Goal: Task Accomplishment & Management: Manage account settings

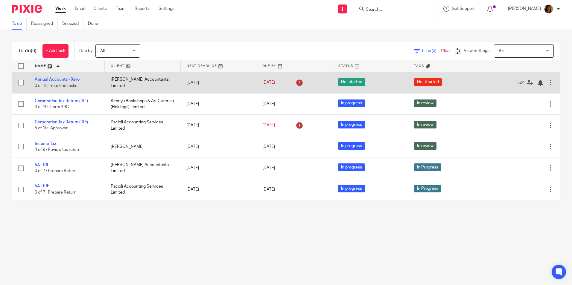
click at [66, 81] on link "Annual Accounts - Xero" at bounding box center [57, 79] width 45 height 4
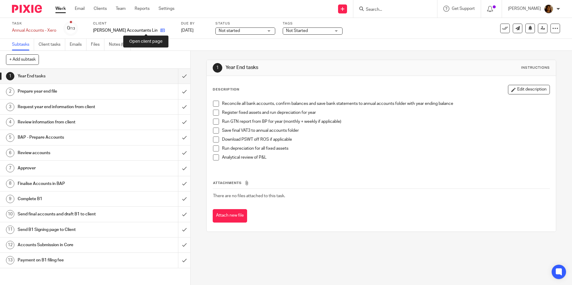
click at [160, 31] on icon at bounding box center [162, 30] width 4 height 4
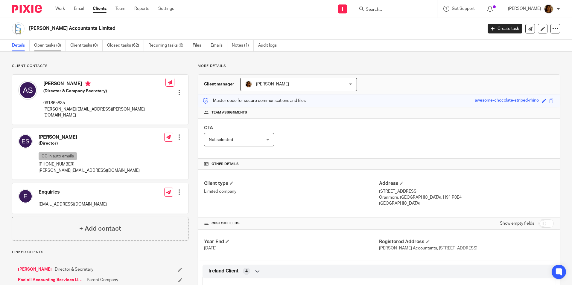
click at [58, 47] on link "Open tasks (8)" at bounding box center [50, 46] width 32 height 12
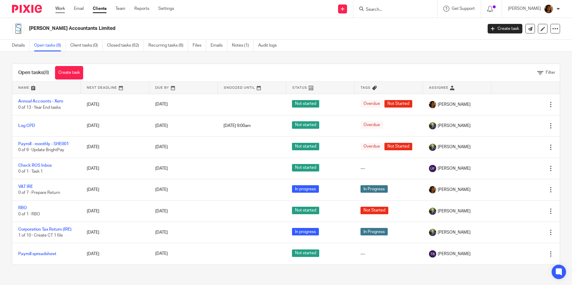
click at [60, 6] on link "Work" at bounding box center [60, 9] width 10 height 6
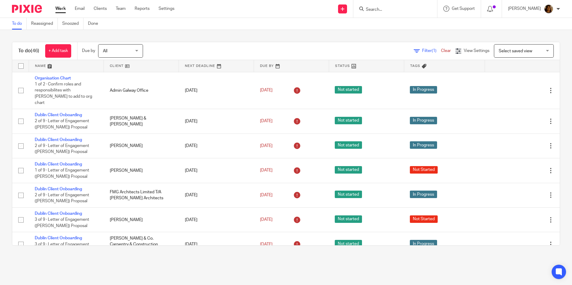
click at [521, 49] on span "Select saved view" at bounding box center [515, 51] width 33 height 4
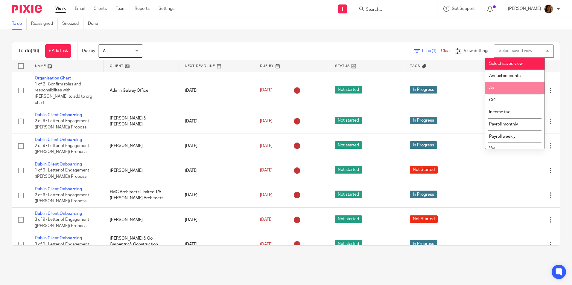
click at [508, 86] on li "As" at bounding box center [514, 88] width 59 height 12
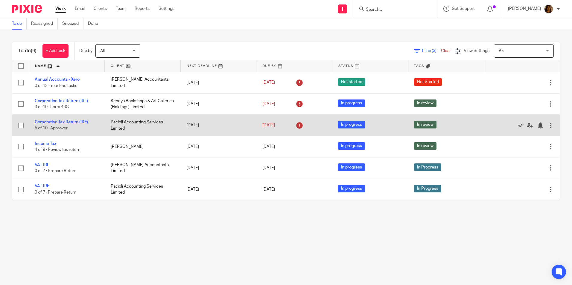
click at [72, 121] on link "Corporation Tax Return (IRE)" at bounding box center [61, 122] width 53 height 4
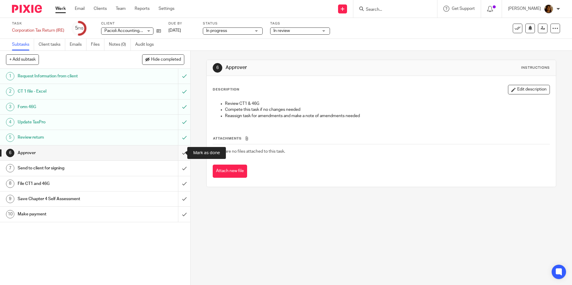
click at [176, 152] on input "submit" at bounding box center [95, 153] width 190 height 15
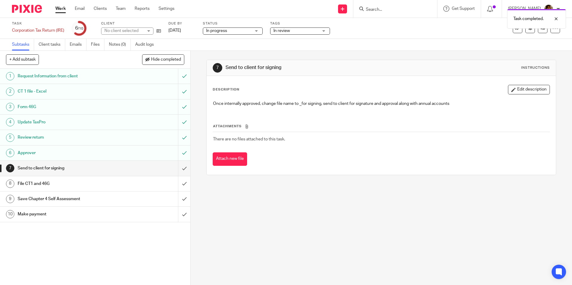
click at [292, 31] on span "In review" at bounding box center [295, 31] width 45 height 6
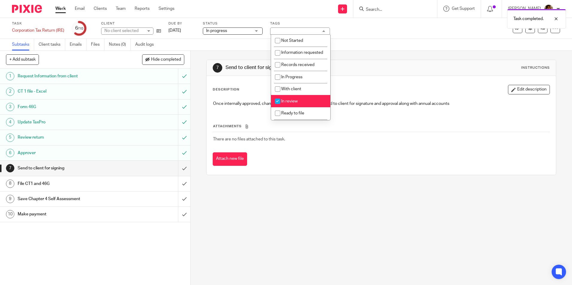
click at [295, 103] on span "In review" at bounding box center [289, 101] width 16 height 4
checkbox input "false"
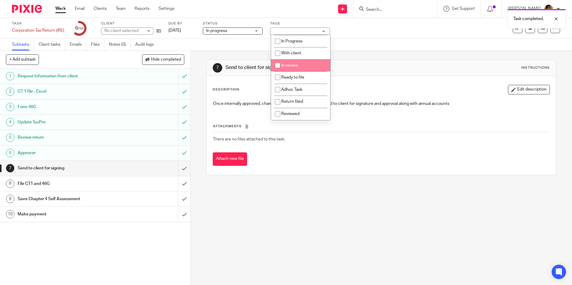
scroll to position [42, 0]
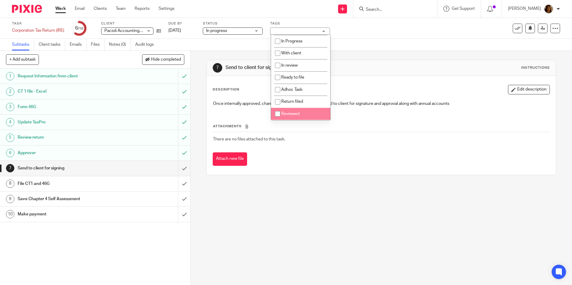
click at [309, 114] on li "Reviewed" at bounding box center [300, 114] width 59 height 12
checkbox input "true"
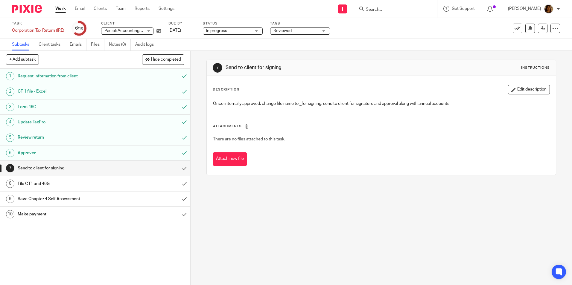
click at [363, 56] on div "7 Send to client for signing Instructions Description Edit description Once int…" at bounding box center [380, 117] width 349 height 133
click at [262, 262] on div "7 Send to client for signing Instructions Description Edit description Once int…" at bounding box center [381, 168] width 381 height 234
click at [293, 33] on span "Reviewed" at bounding box center [295, 31] width 45 height 6
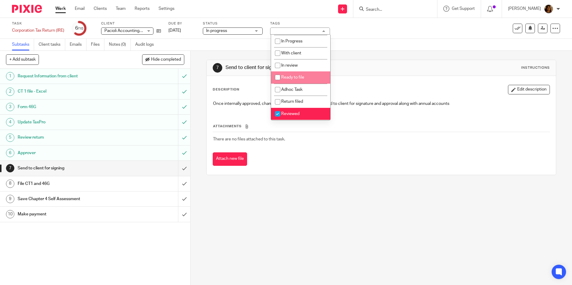
click at [303, 77] on span "Ready to file" at bounding box center [292, 77] width 23 height 4
checkbox input "true"
click at [296, 113] on span "Reviewed" at bounding box center [290, 114] width 18 height 4
checkbox input "false"
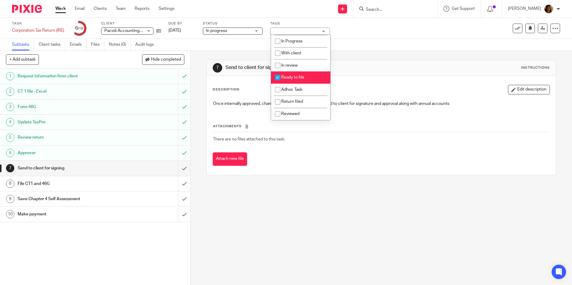
click at [328, 146] on td "There are no files attached to this task." at bounding box center [381, 139] width 337 height 14
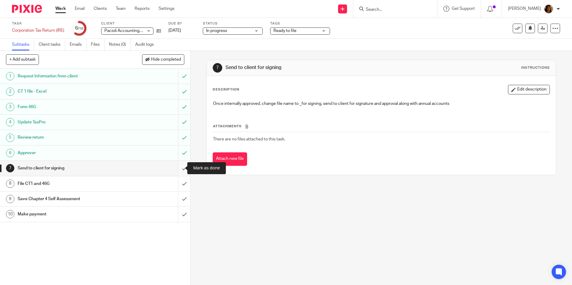
click at [178, 168] on input "submit" at bounding box center [95, 168] width 190 height 15
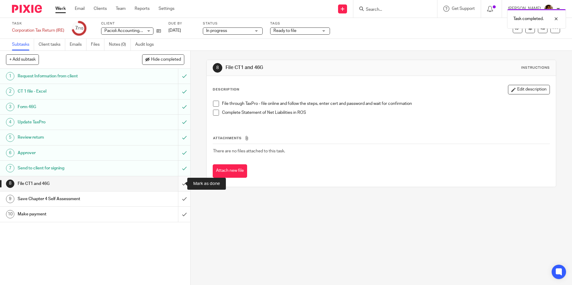
click at [177, 183] on input "submit" at bounding box center [95, 183] width 190 height 15
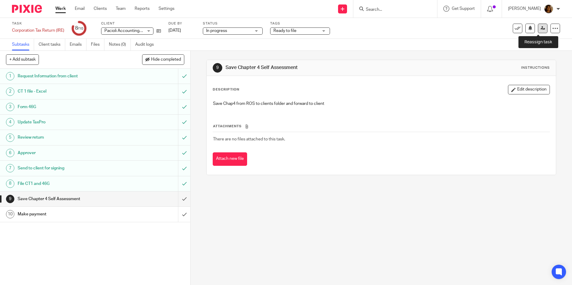
click at [540, 28] on icon at bounding box center [542, 28] width 4 height 4
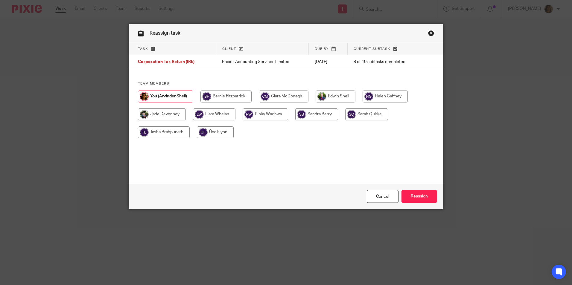
click at [331, 95] on input "radio" at bounding box center [336, 97] width 40 height 12
radio input "true"
click at [413, 197] on input "Reassign" at bounding box center [419, 196] width 36 height 13
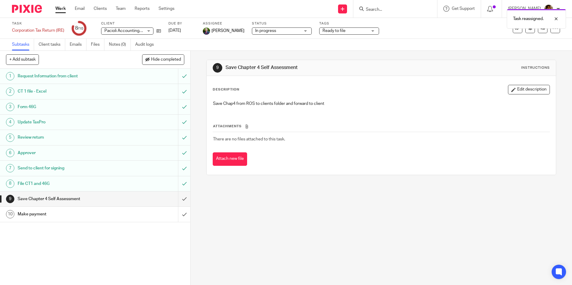
click at [54, 9] on div "Work Email Clients Team Reports Settings Work Email Clients Team Reports Settin…" at bounding box center [116, 9] width 134 height 18
click at [57, 9] on link "Work" at bounding box center [60, 9] width 10 height 6
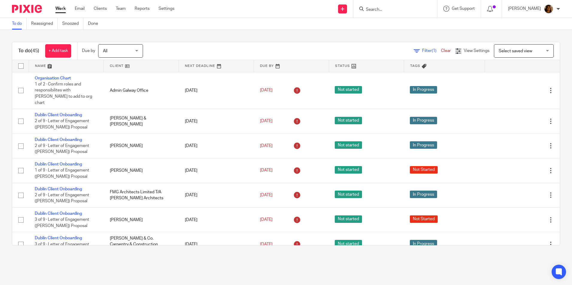
click at [510, 51] on span "Select saved view" at bounding box center [515, 51] width 33 height 4
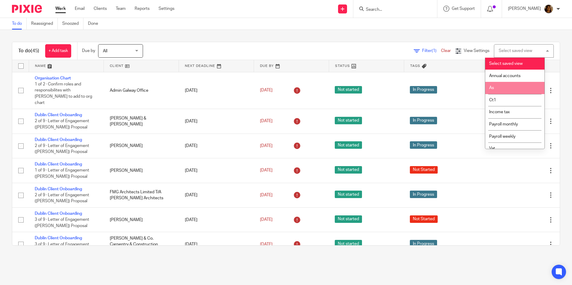
click at [502, 85] on li "As" at bounding box center [514, 88] width 59 height 12
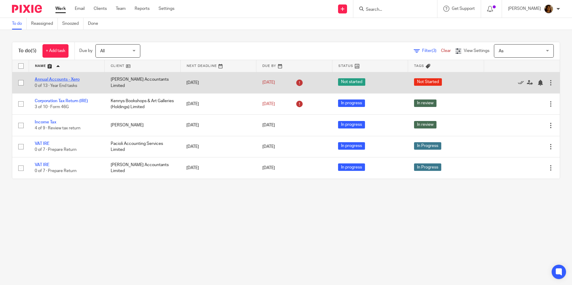
click at [69, 79] on link "Annual Accounts - Xero" at bounding box center [57, 79] width 45 height 4
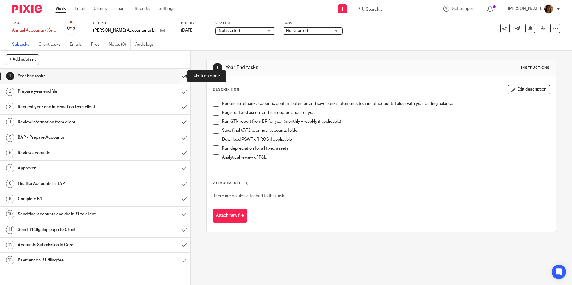
click at [179, 77] on input "submit" at bounding box center [95, 76] width 190 height 15
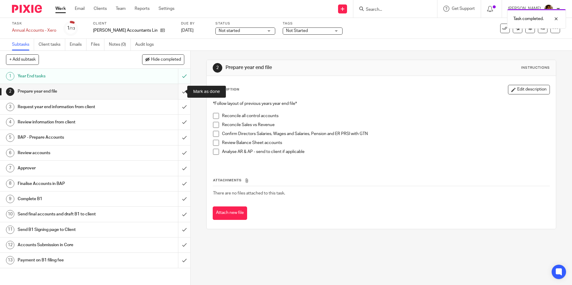
click at [179, 90] on input "submit" at bounding box center [95, 91] width 190 height 15
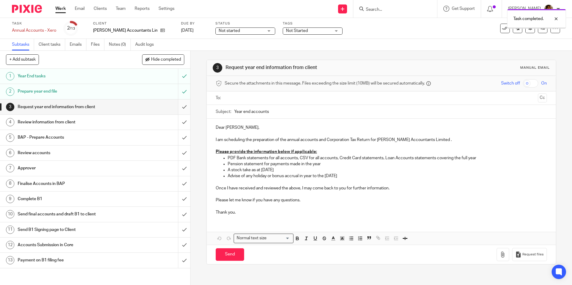
click at [180, 106] on input "submit" at bounding box center [95, 107] width 190 height 15
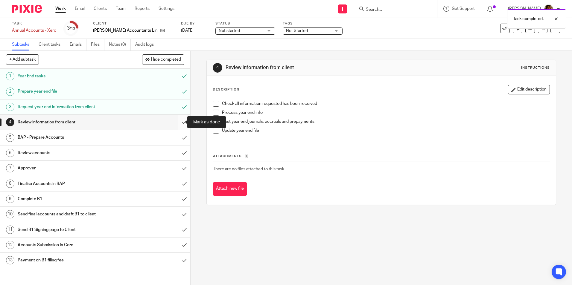
click at [180, 121] on input "submit" at bounding box center [95, 122] width 190 height 15
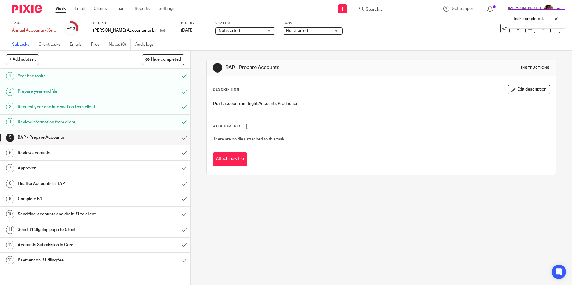
click at [239, 29] on span "Not started" at bounding box center [241, 31] width 45 height 6
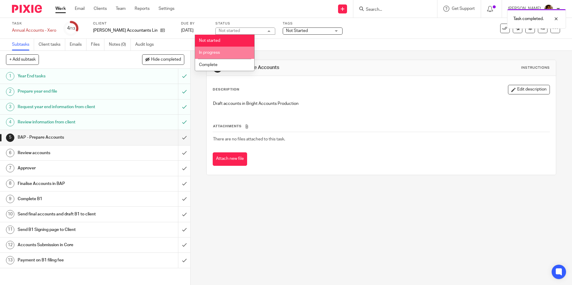
click at [231, 53] on li "In progress" at bounding box center [224, 53] width 59 height 12
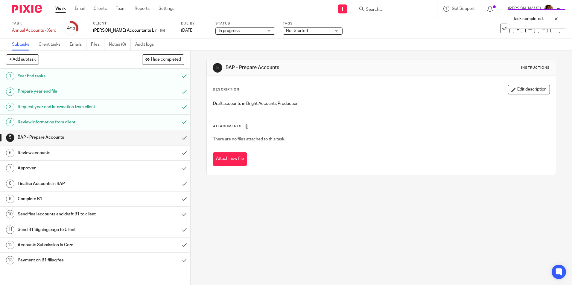
click at [286, 29] on span "Not Started" at bounding box center [297, 31] width 22 height 4
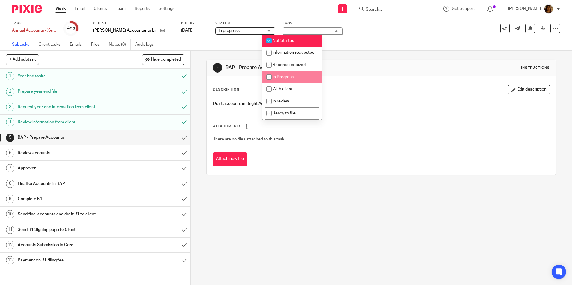
click at [291, 81] on li "In Progress" at bounding box center [291, 77] width 59 height 12
checkbox input "true"
click at [283, 37] on li "Not Started" at bounding box center [291, 41] width 59 height 12
checkbox input "false"
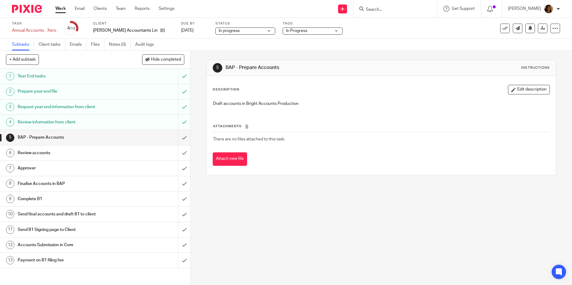
click at [352, 62] on div "5 BAP - Prepare Accounts Instructions" at bounding box center [381, 68] width 349 height 16
click at [188, 30] on link "31 Jul 2025" at bounding box center [194, 31] width 27 height 6
click at [555, 18] on div at bounding box center [551, 18] width 16 height 7
click at [540, 27] on icon at bounding box center [542, 28] width 4 height 4
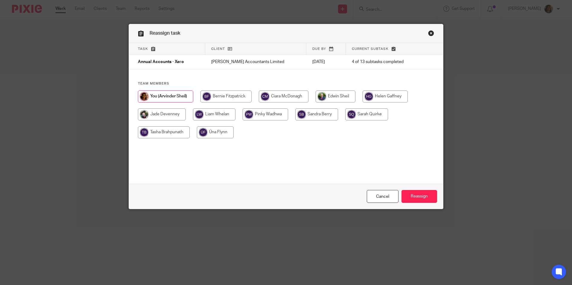
click at [357, 113] on input "radio" at bounding box center [366, 115] width 43 height 12
radio input "true"
click at [410, 195] on input "Reassign" at bounding box center [419, 196] width 36 height 13
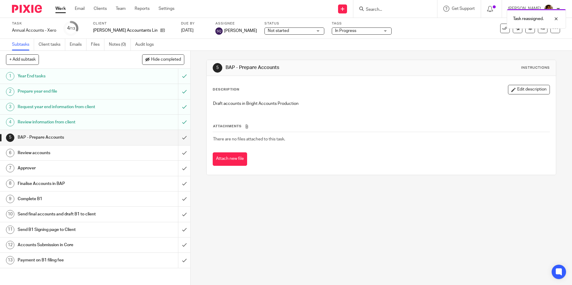
click at [60, 10] on link "Work" at bounding box center [60, 9] width 10 height 6
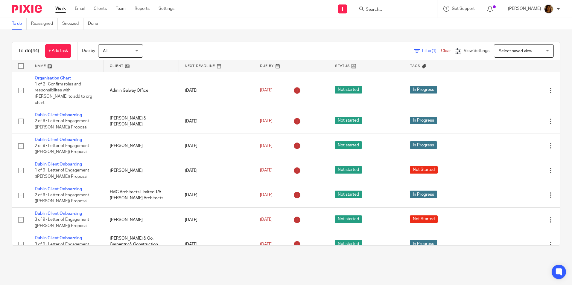
click at [512, 50] on span "Select saved view" at bounding box center [515, 51] width 33 height 4
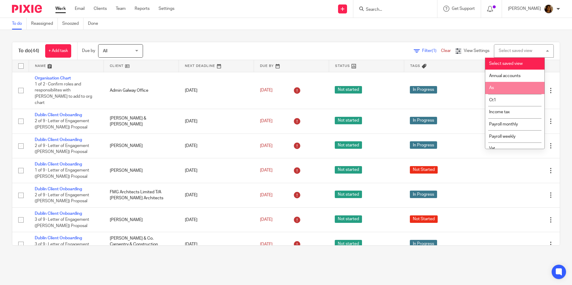
click at [509, 89] on li "As" at bounding box center [514, 88] width 59 height 12
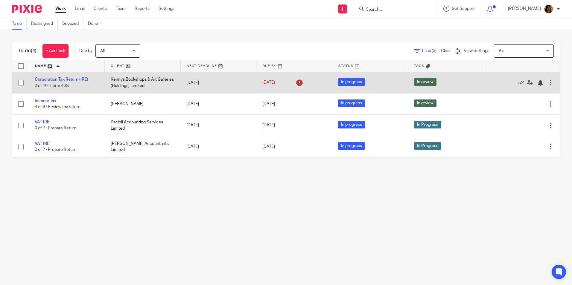
click at [83, 79] on link "Corporation Tax Return (IRE)" at bounding box center [61, 79] width 53 height 4
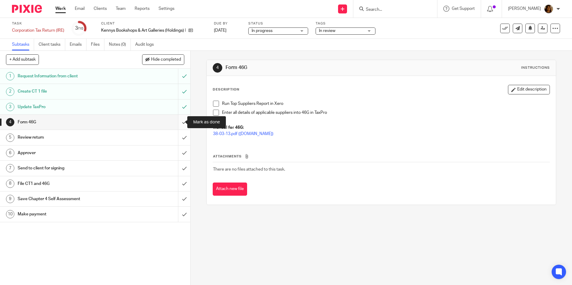
click at [178, 121] on input "submit" at bounding box center [95, 122] width 190 height 15
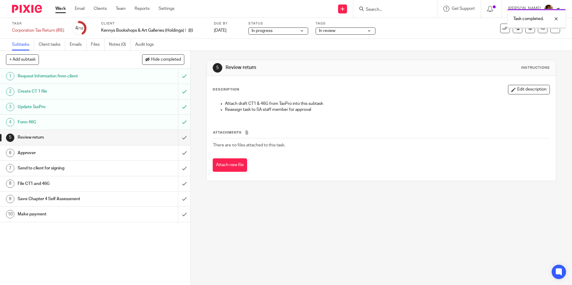
click at [178, 121] on input "submit" at bounding box center [95, 122] width 190 height 15
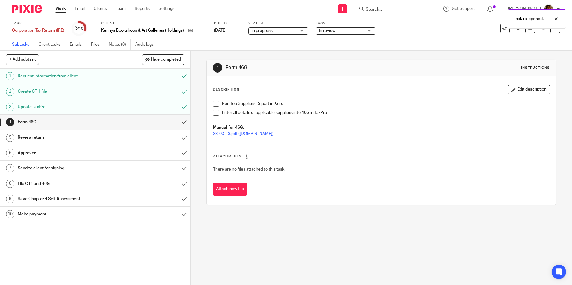
click at [348, 33] on span "In review" at bounding box center [341, 31] width 45 height 6
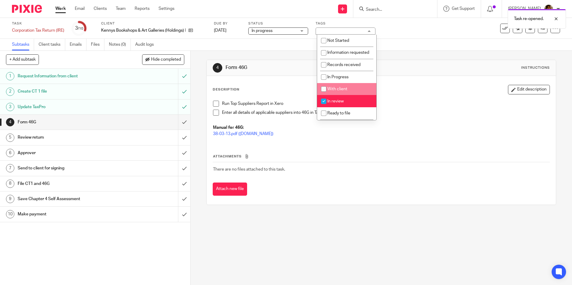
click at [344, 91] on span "With client" at bounding box center [337, 89] width 20 height 4
checkbox input "true"
click at [342, 103] on li "In review" at bounding box center [346, 101] width 59 height 12
checkbox input "false"
click at [389, 104] on p "Run Top Suppliers Report in Xero" at bounding box center [385, 104] width 327 height 6
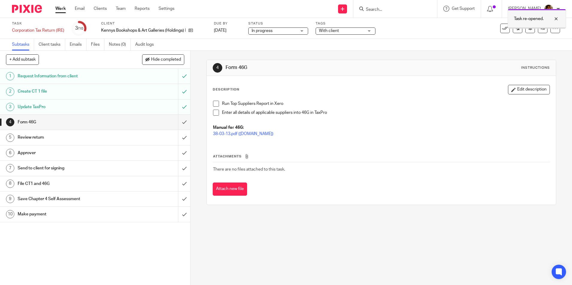
click at [556, 18] on div at bounding box center [551, 18] width 16 height 7
click at [57, 7] on link "Work" at bounding box center [60, 9] width 10 height 6
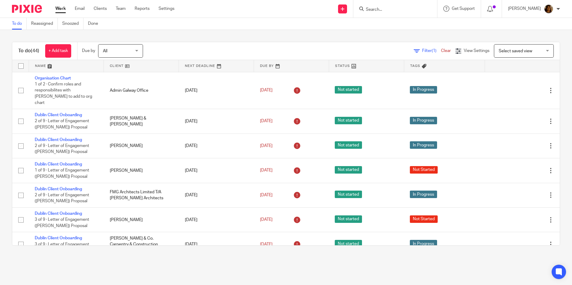
click at [517, 54] on span "Select saved view" at bounding box center [521, 51] width 44 height 13
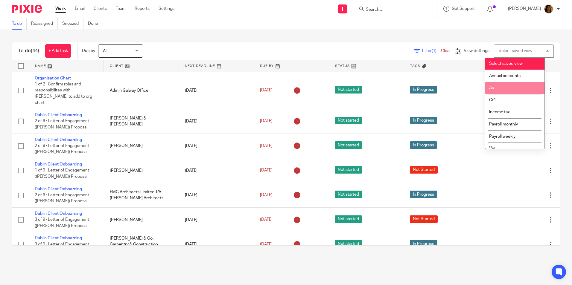
click at [513, 83] on li "As" at bounding box center [514, 88] width 59 height 12
